Goal: Find specific page/section: Find specific page/section

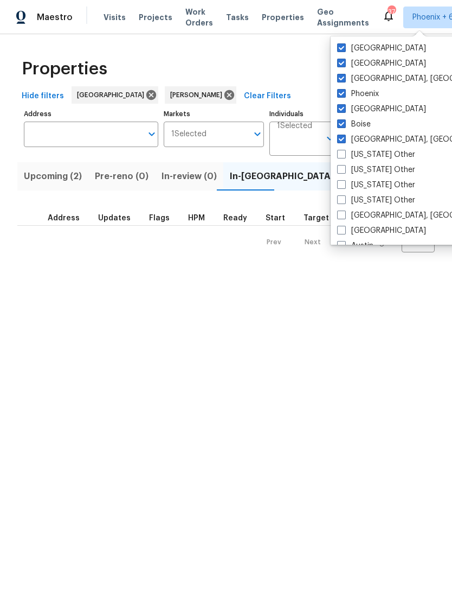
click at [345, 47] on span at bounding box center [341, 47] width 9 height 9
click at [344, 47] on input "Tucson" at bounding box center [340, 46] width 7 height 7
checkbox input "false"
click at [349, 66] on label "Salt Lake City" at bounding box center [381, 63] width 89 height 11
click at [344, 65] on input "Salt Lake City" at bounding box center [340, 61] width 7 height 7
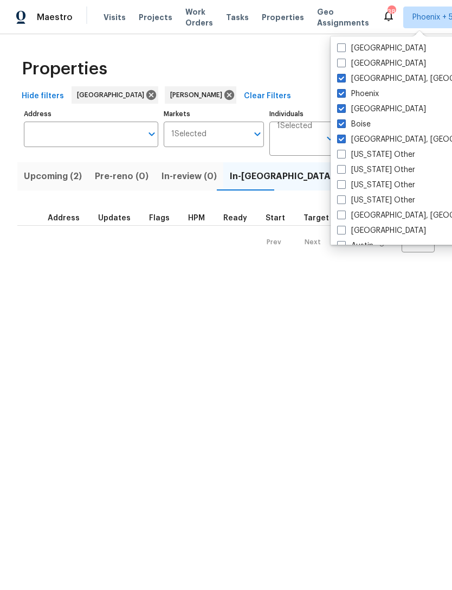
checkbox input "false"
click at [344, 79] on span at bounding box center [341, 78] width 9 height 9
click at [344, 79] on input "Prescott, AZ" at bounding box center [340, 76] width 7 height 7
checkbox input "false"
click at [346, 94] on span at bounding box center [341, 93] width 9 height 9
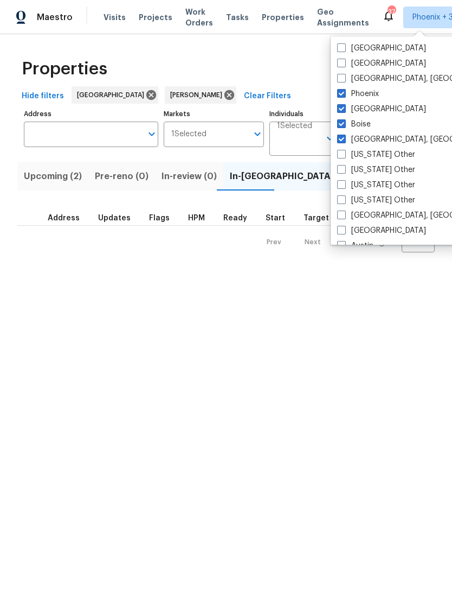
click at [344, 94] on input "Phoenix" at bounding box center [340, 91] width 7 height 7
checkbox input "false"
click at [344, 126] on span at bounding box center [341, 123] width 9 height 9
click at [344, 126] on input "Boise" at bounding box center [340, 122] width 7 height 7
checkbox input "false"
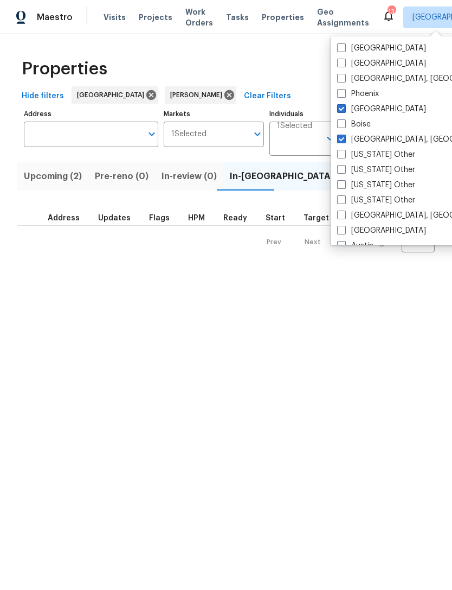
click at [345, 144] on label "Albuquerque, NM" at bounding box center [421, 139] width 168 height 11
click at [344, 141] on input "Albuquerque, NM" at bounding box center [340, 137] width 7 height 7
checkbox input "false"
click at [173, 270] on html "Maestro Visits Projects Work Orders Tasks Properties Geo Assignments 13 Las Veg…" at bounding box center [226, 135] width 452 height 270
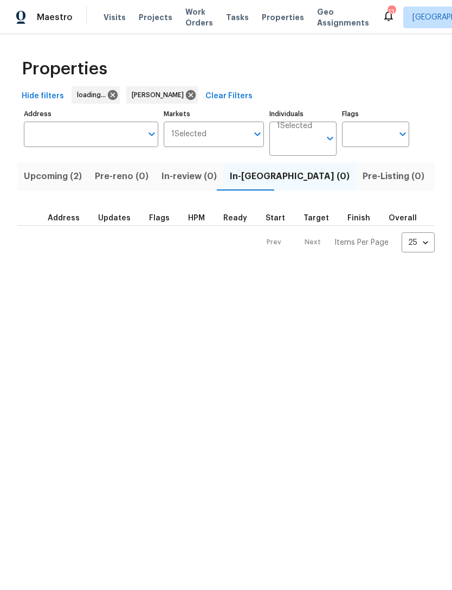
click at [382, 11] on icon at bounding box center [388, 15] width 13 height 13
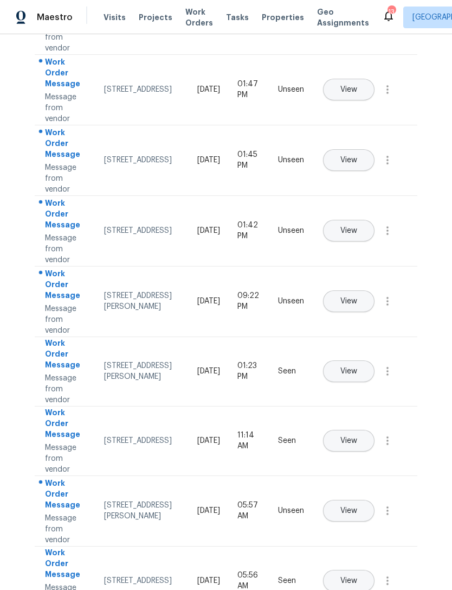
click at [118, 18] on span "Visits" at bounding box center [115, 17] width 22 height 11
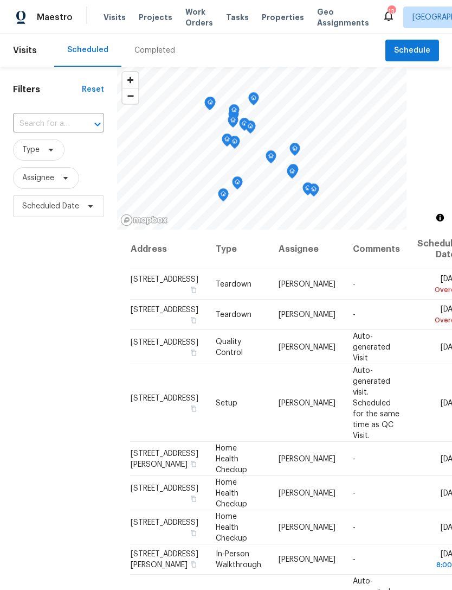
click at [189, 16] on span "Work Orders" at bounding box center [200, 18] width 28 height 22
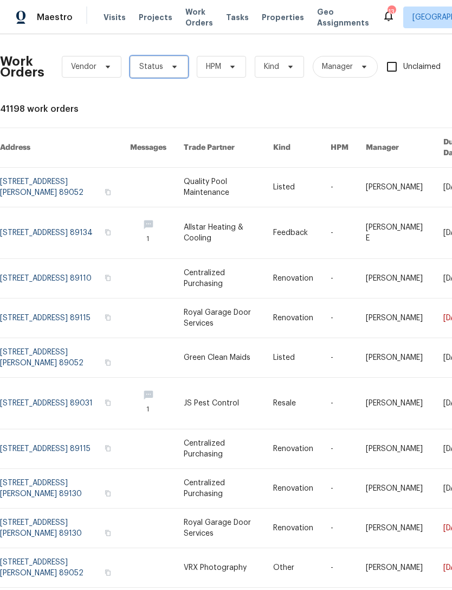
click at [171, 65] on icon at bounding box center [174, 66] width 9 height 9
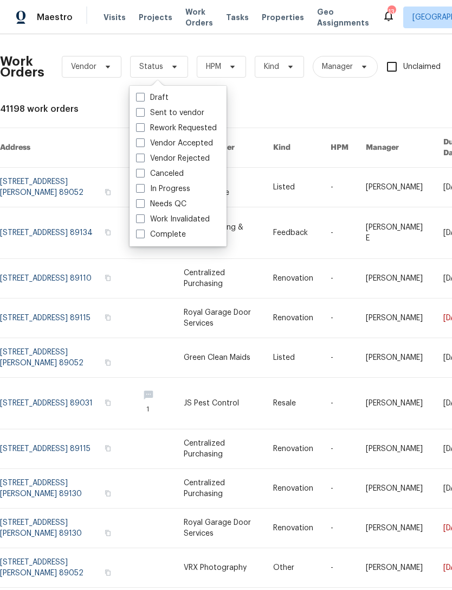
click at [305, 103] on div "Work Orders Vendor Status HPM Kind Manager Unclaimed ​ View Reno Index 41198 wo…" at bounding box center [306, 329] width 613 height 573
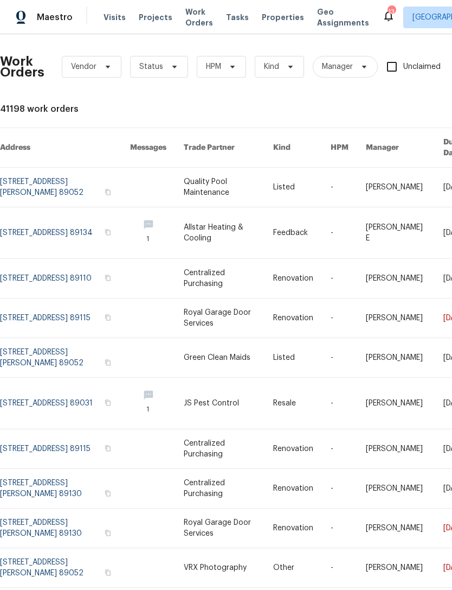
click at [111, 14] on span "Visits" at bounding box center [115, 17] width 22 height 11
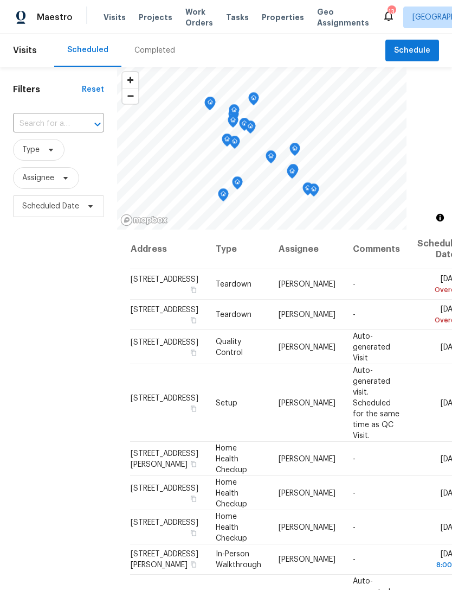
click at [273, 20] on span "Properties" at bounding box center [283, 17] width 42 height 11
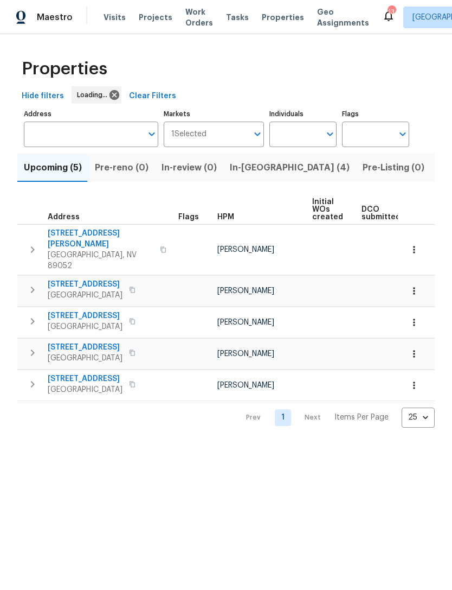
click at [303, 133] on input "Individuals" at bounding box center [295, 134] width 51 height 25
click at [295, 138] on input "Individuals" at bounding box center [295, 134] width 51 height 25
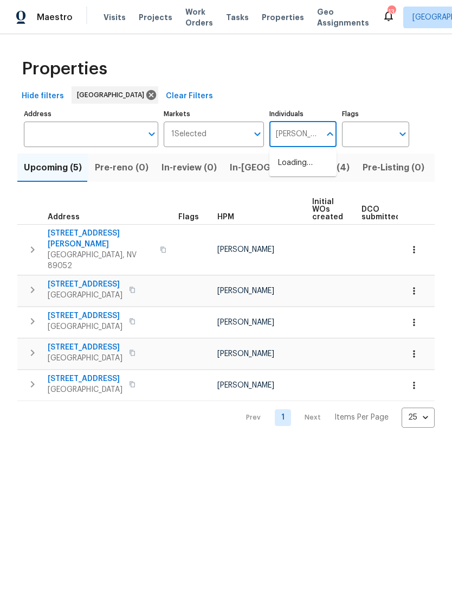
type input "julian"
click at [293, 162] on input "checkbox" at bounding box center [289, 168] width 23 height 23
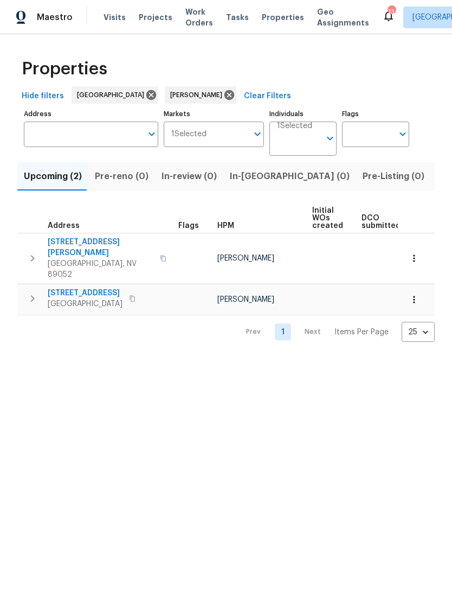
click at [256, 173] on span "In-[GEOGRAPHIC_DATA] (0)" at bounding box center [290, 176] width 120 height 15
